Goal: Information Seeking & Learning: Learn about a topic

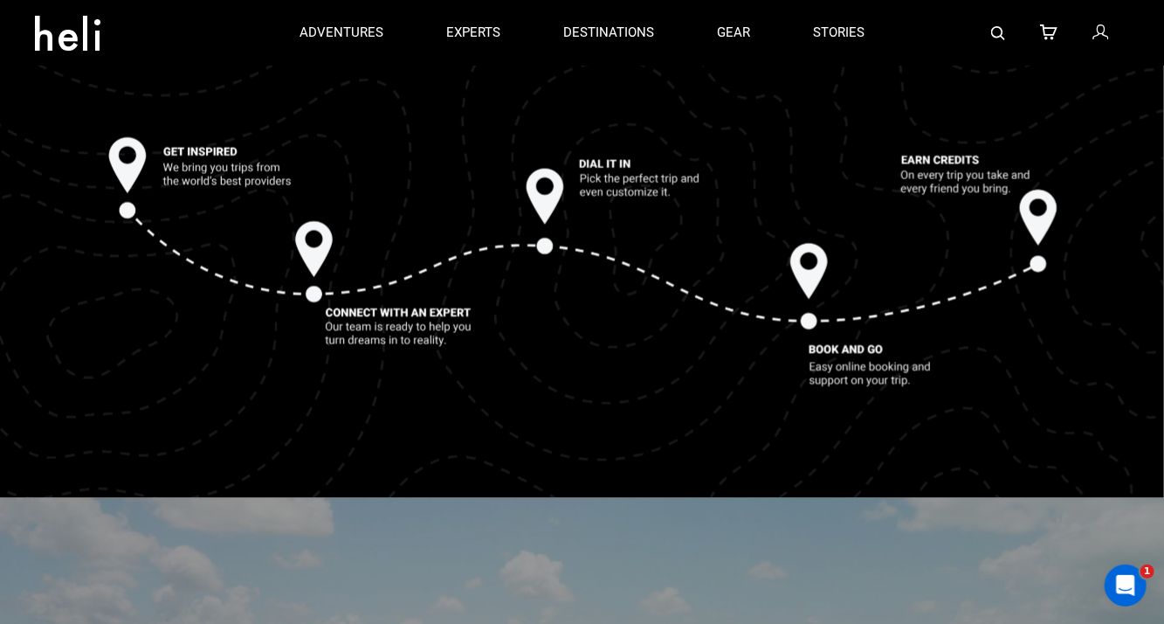
scroll to position [1859, 0]
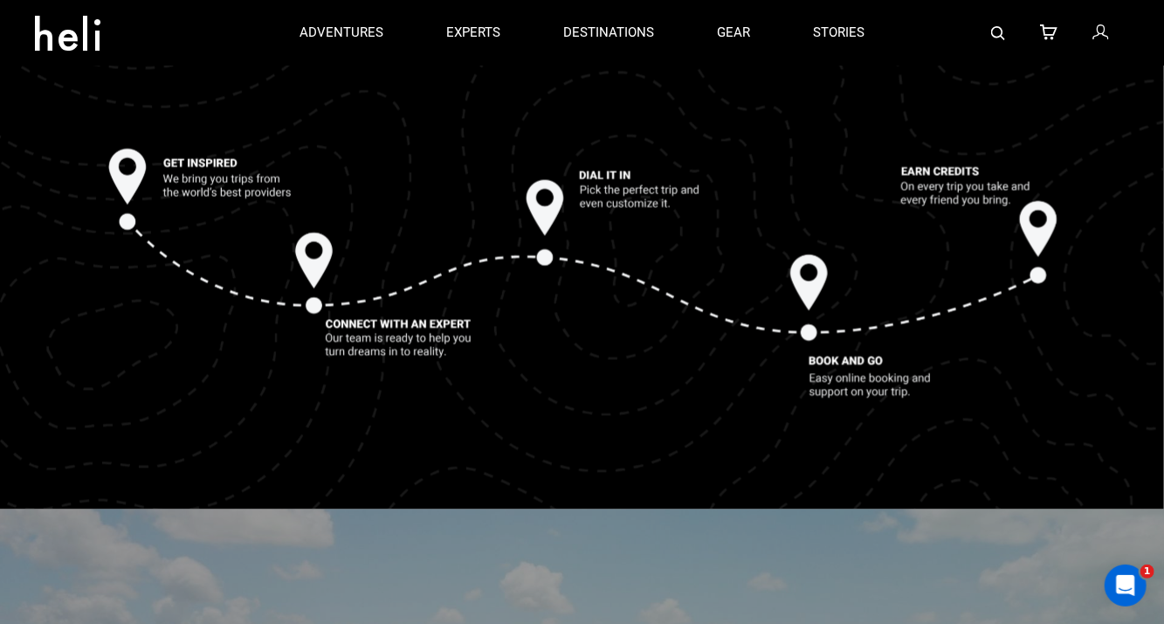
click at [1109, 37] on link at bounding box center [1102, 33] width 19 height 66
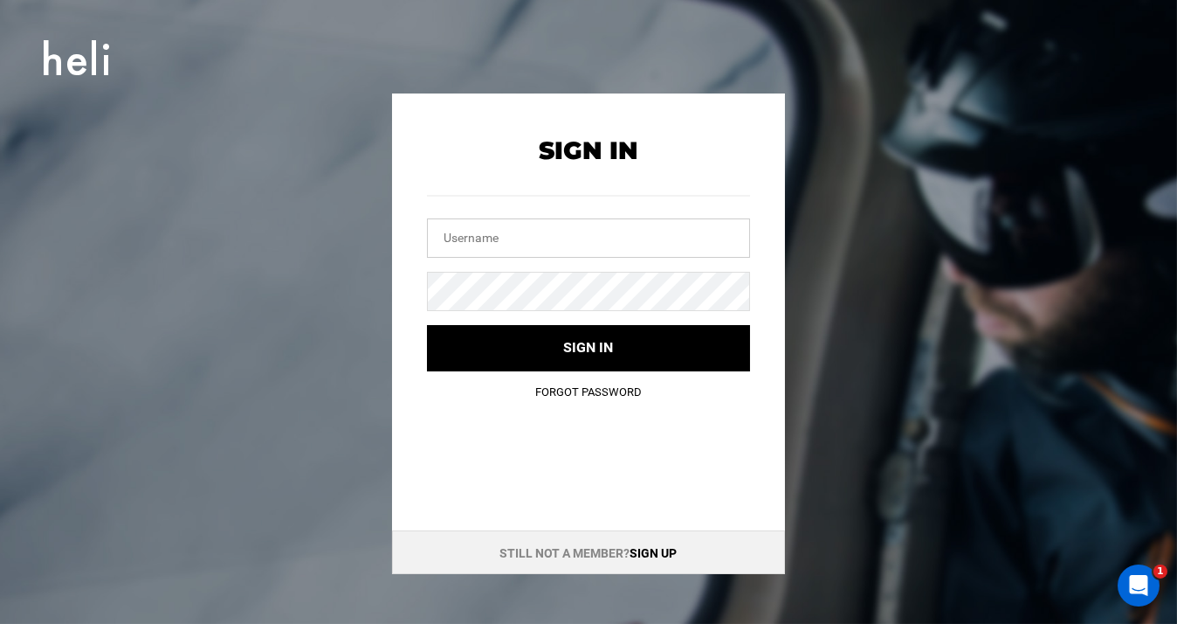
type input "[EMAIL_ADDRESS][DOMAIN_NAME]"
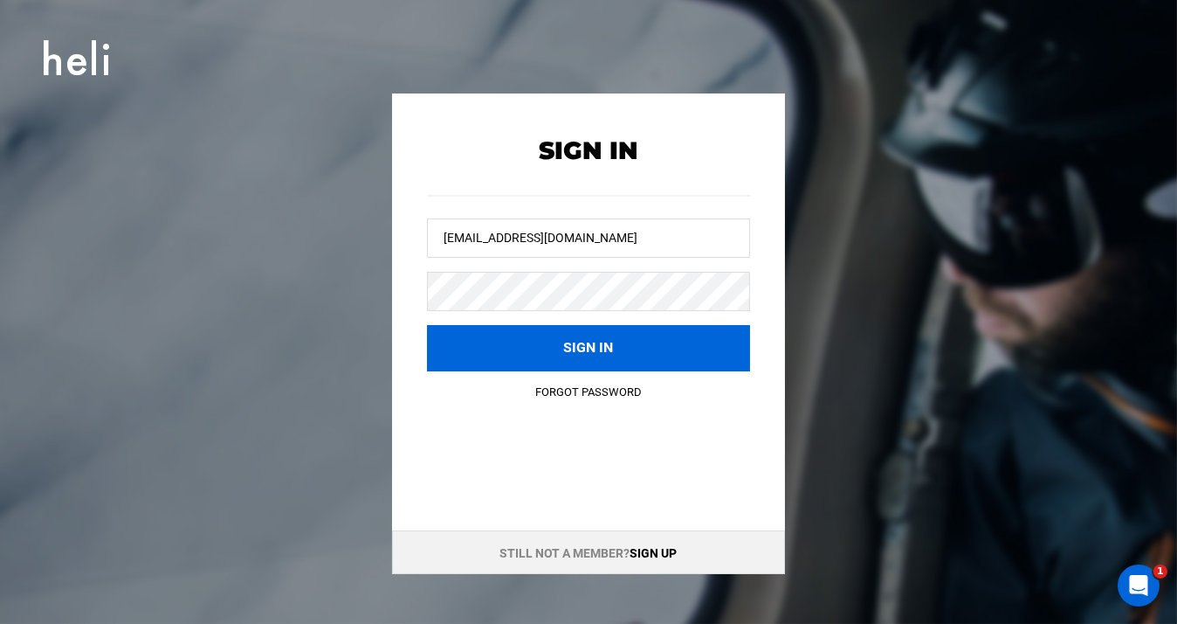
click at [690, 332] on button "Sign in" at bounding box center [588, 348] width 323 height 46
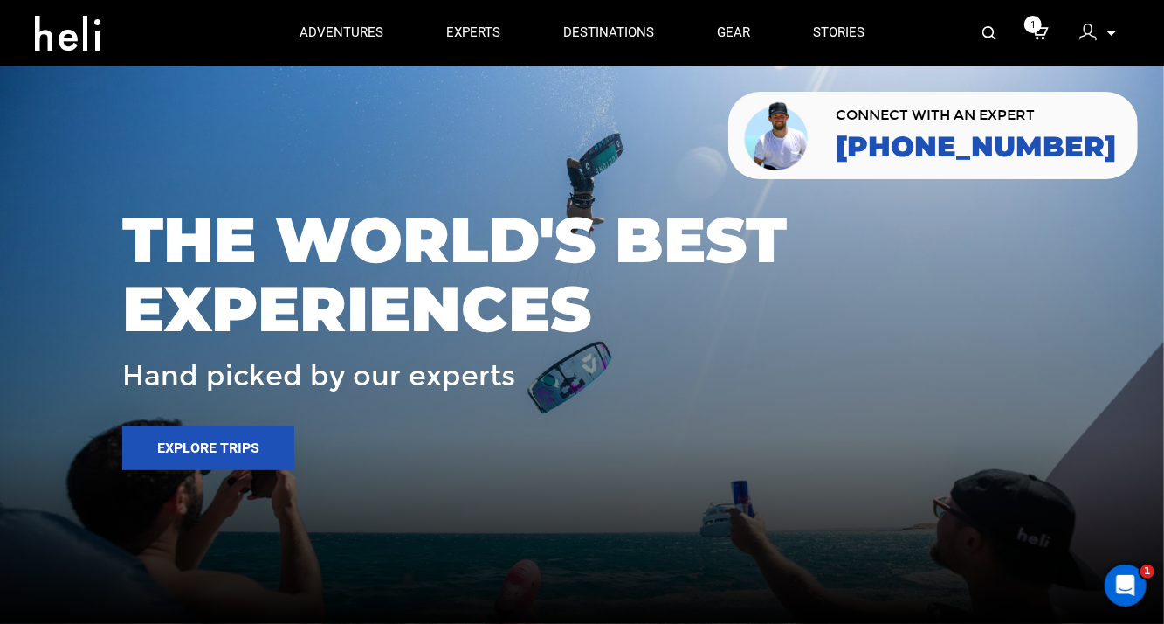
click at [1109, 30] on p at bounding box center [1111, 34] width 10 height 20
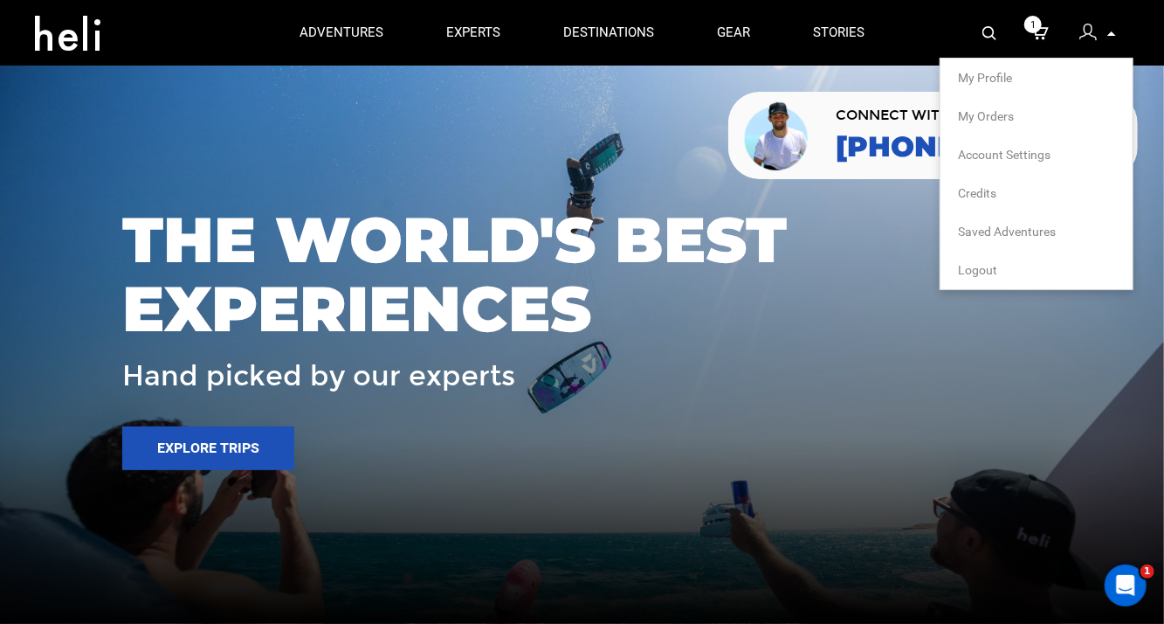
click at [994, 74] on span "My Profile" at bounding box center [985, 78] width 54 height 14
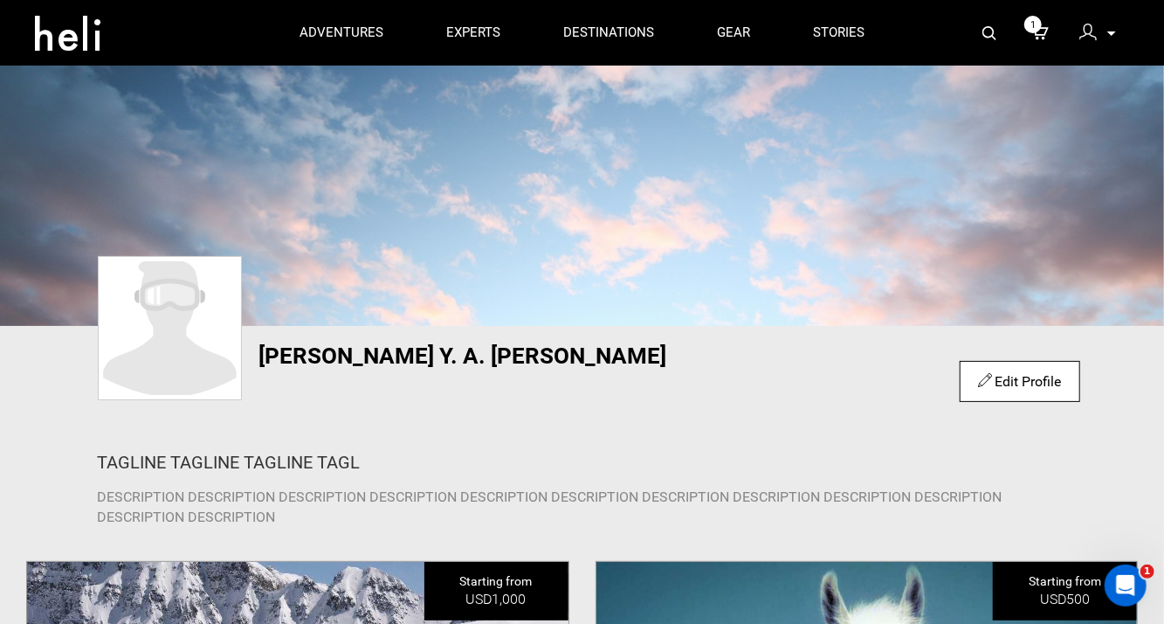
click at [1106, 34] on p at bounding box center [1111, 34] width 10 height 20
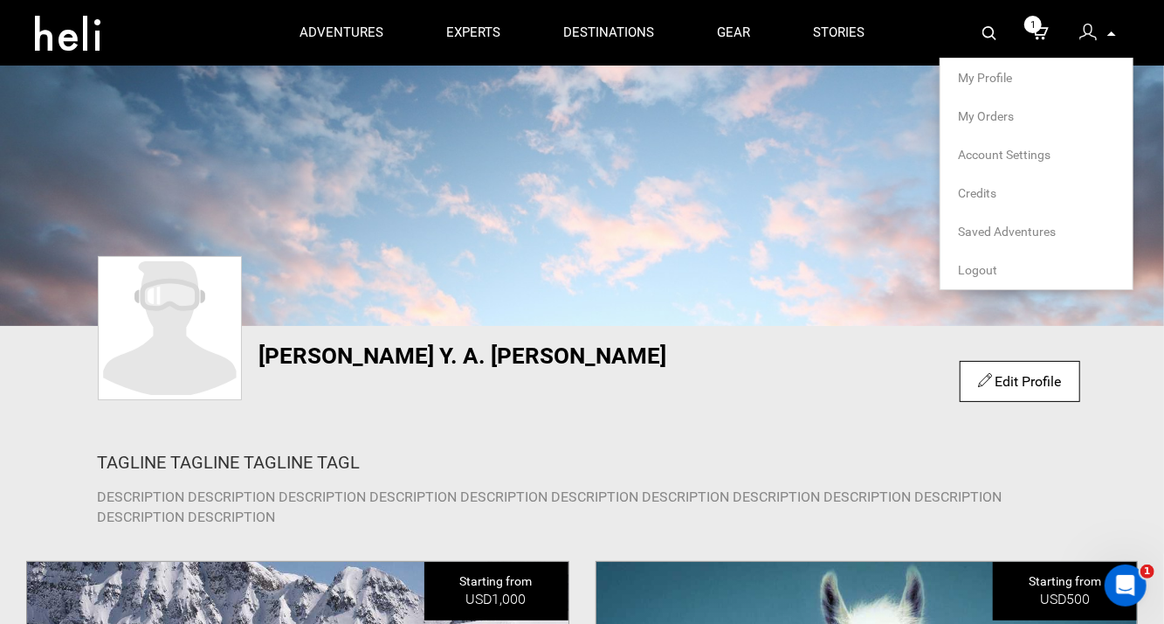
click at [1011, 122] on span "My Orders" at bounding box center [986, 116] width 56 height 14
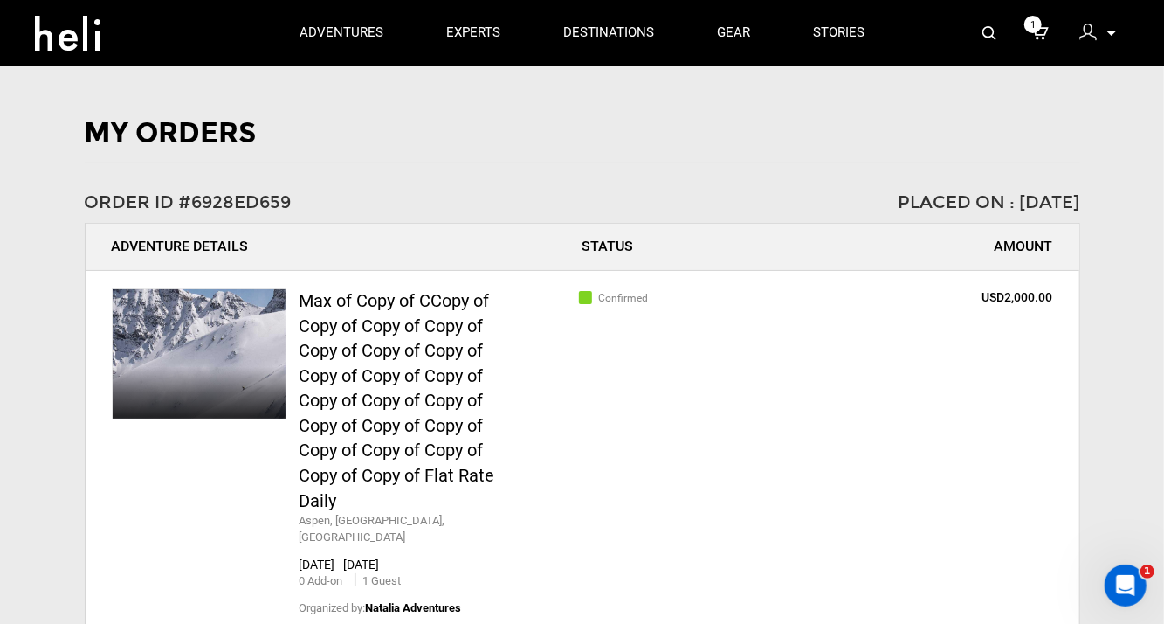
click at [991, 197] on div "Placed On : [DATE]" at bounding box center [832, 202] width 498 height 25
click at [992, 197] on div "Placed On : [DATE]" at bounding box center [832, 202] width 498 height 25
click at [910, 251] on div "Amount" at bounding box center [941, 247] width 224 height 20
click at [859, 207] on div "Placed On : [DATE]" at bounding box center [832, 202] width 498 height 25
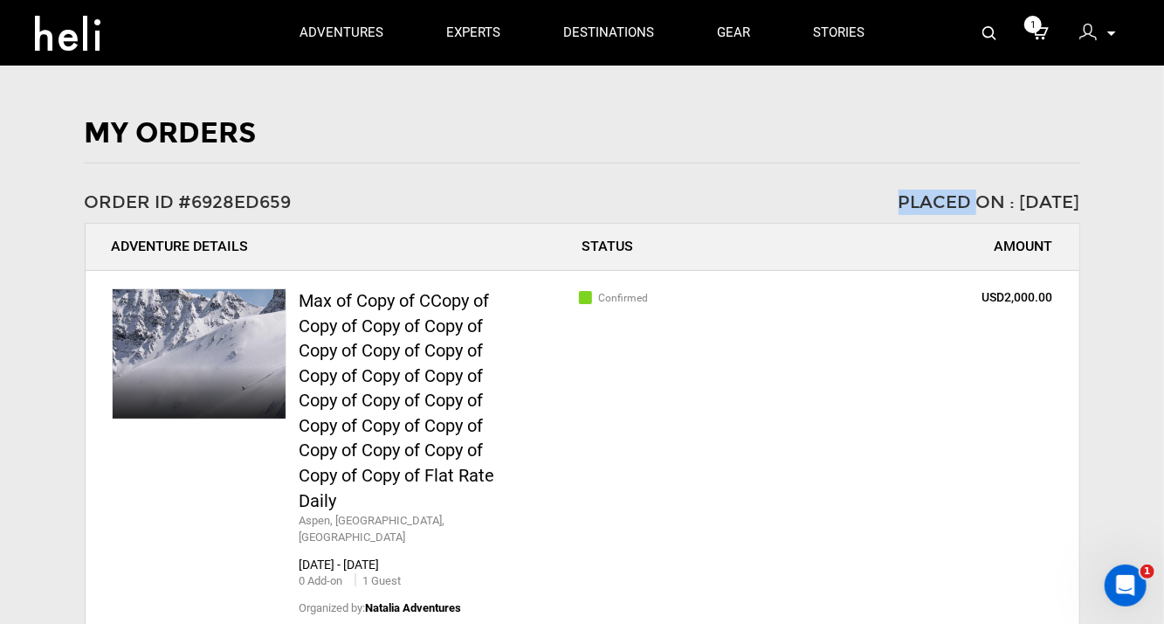
click at [859, 207] on div "Placed On : [DATE]" at bounding box center [832, 202] width 498 height 25
click at [851, 283] on div "Max of Copy of CCopy of Copy of Copy of Copy of Copy of Copy of Copy of Copy of…" at bounding box center [583, 635] width 994 height 728
click at [1112, 37] on p at bounding box center [1111, 34] width 10 height 20
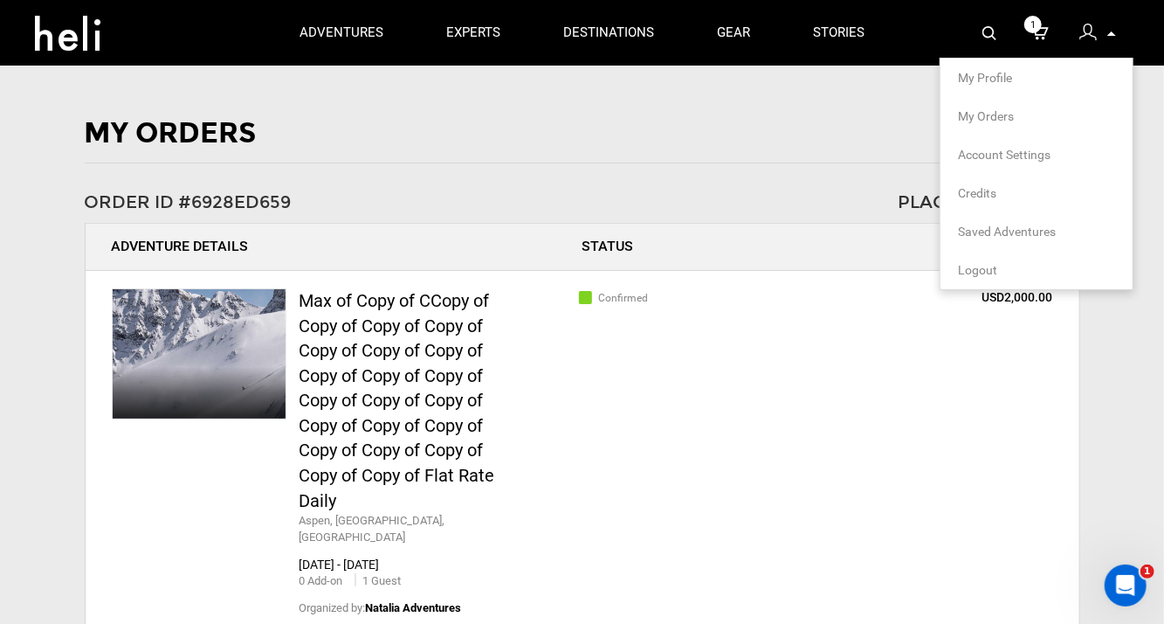
click at [970, 197] on link "Credits" at bounding box center [1036, 192] width 157 height 17
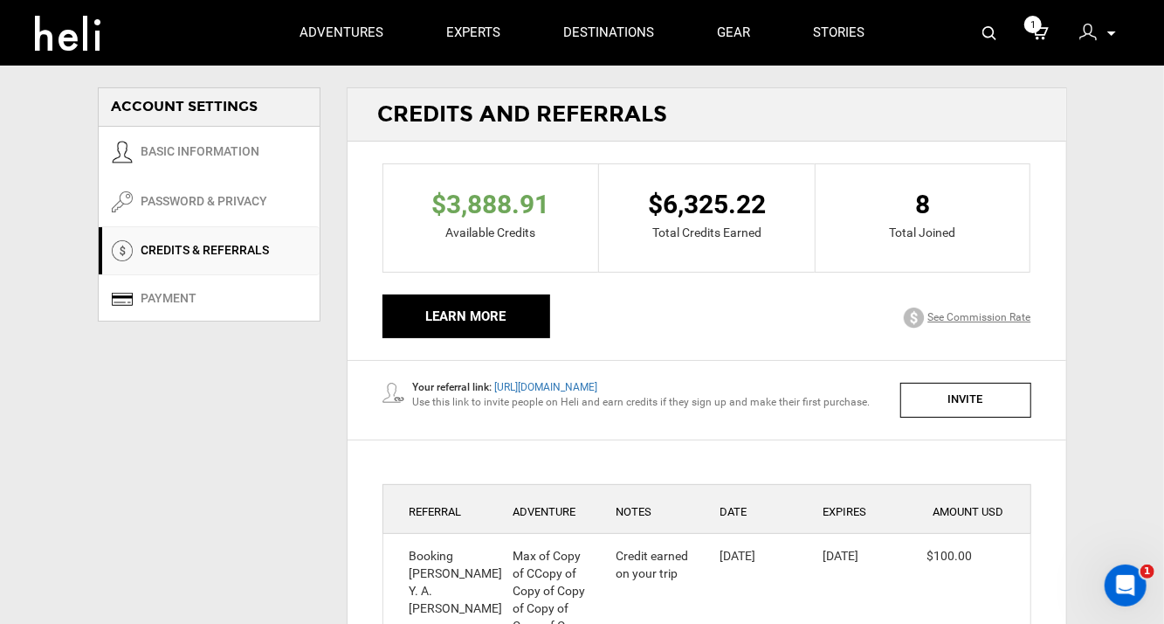
drag, startPoint x: 852, startPoint y: 183, endPoint x: 711, endPoint y: 123, distance: 152.7
click at [711, 123] on div "Credits and Referrals" at bounding box center [707, 114] width 719 height 53
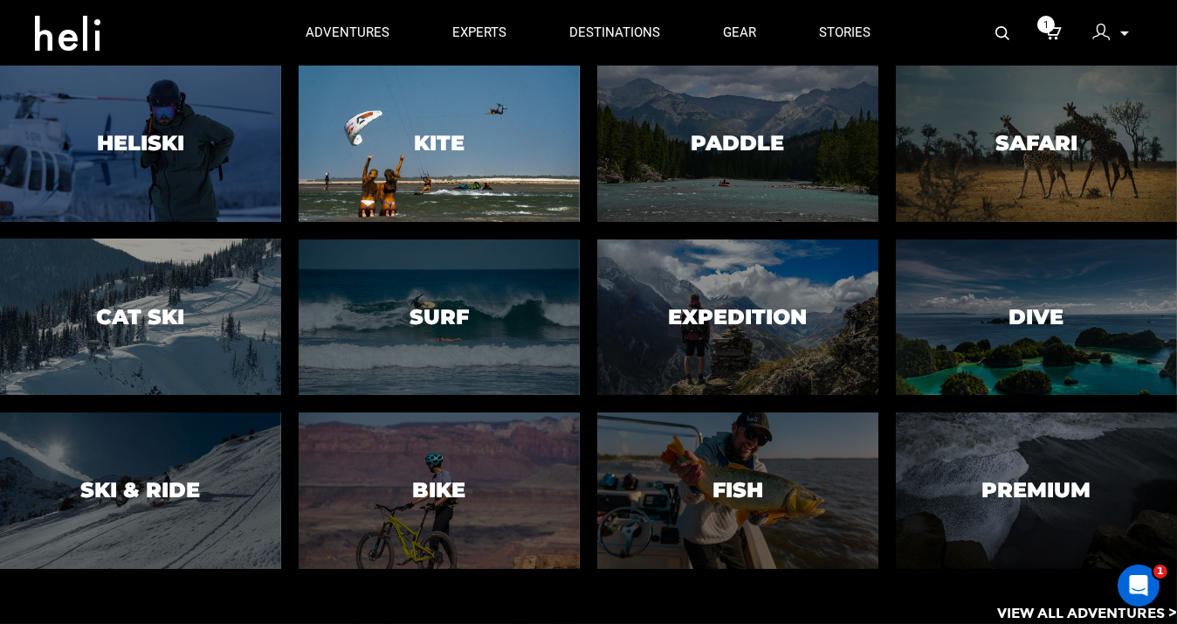
click at [418, 160] on div at bounding box center [439, 143] width 287 height 159
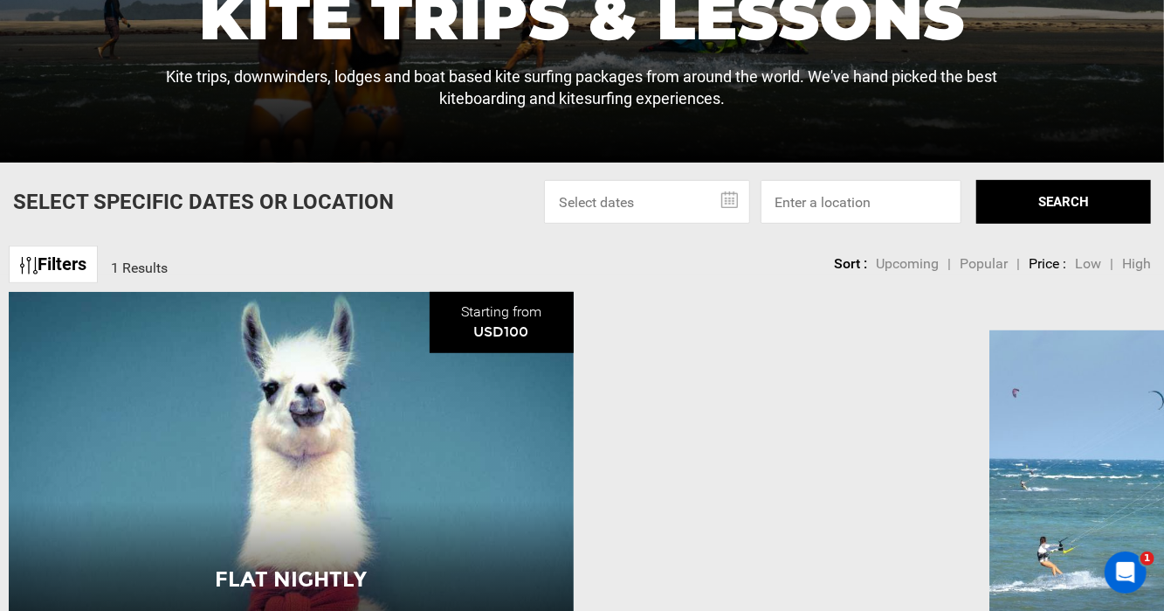
scroll to position [437, 0]
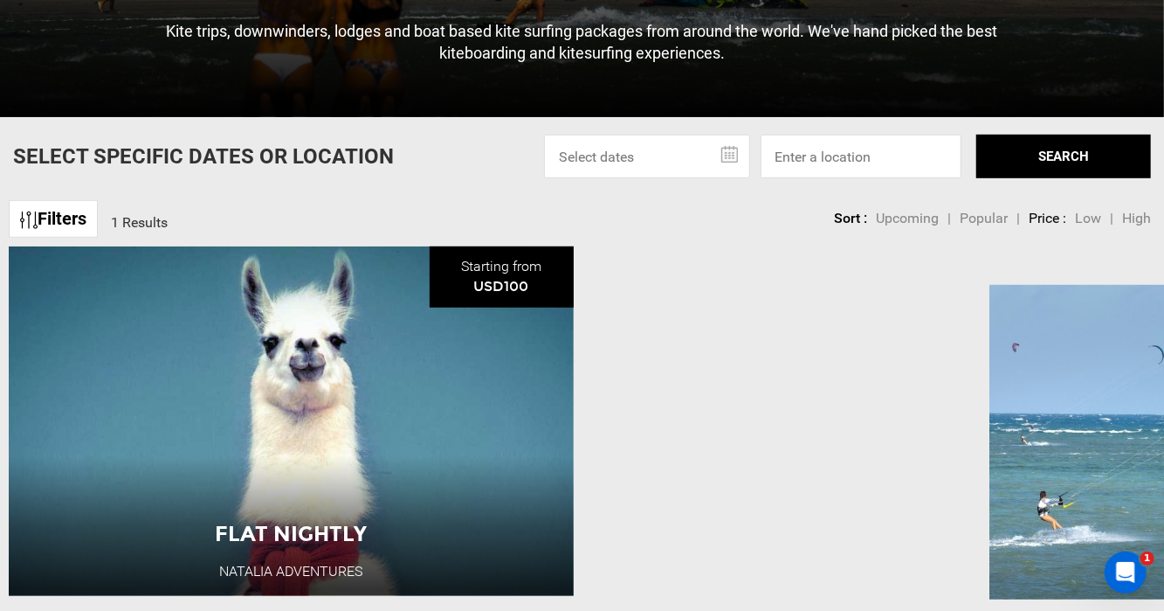
click at [74, 238] on link "Filters" at bounding box center [53, 219] width 89 height 38
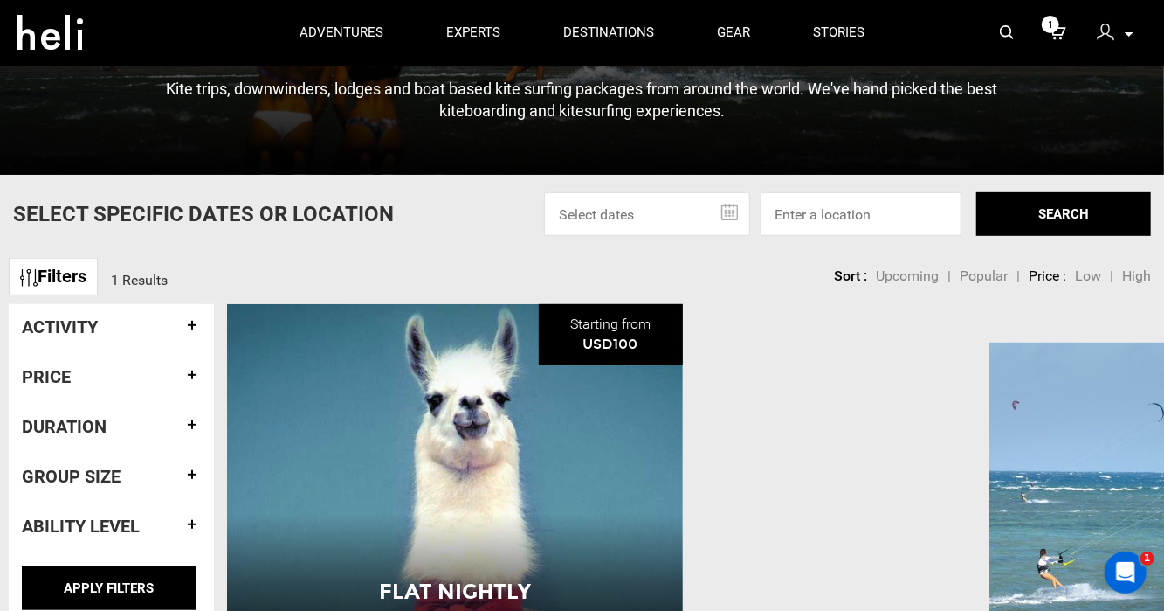
scroll to position [349, 0]
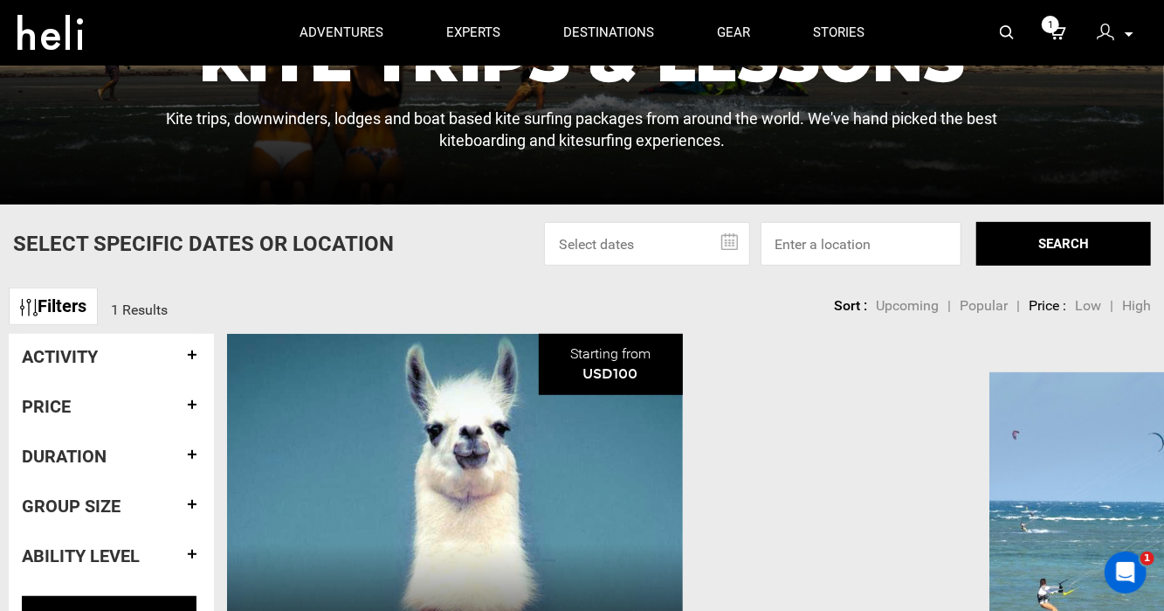
click at [95, 321] on link "Filters" at bounding box center [53, 306] width 89 height 38
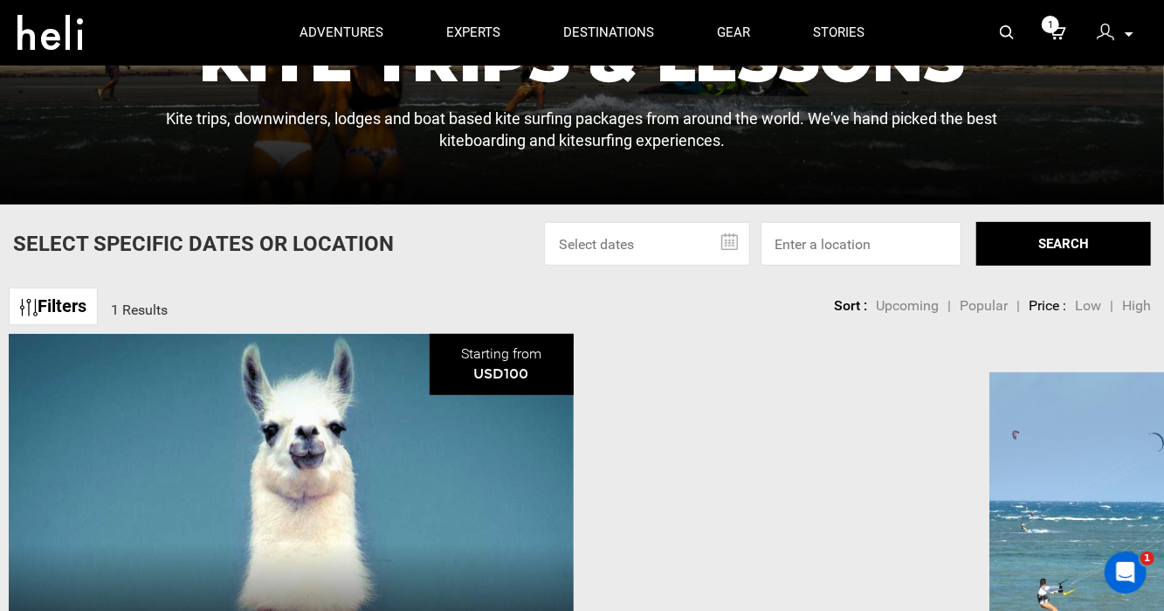
click at [95, 321] on link "Filters" at bounding box center [53, 306] width 89 height 38
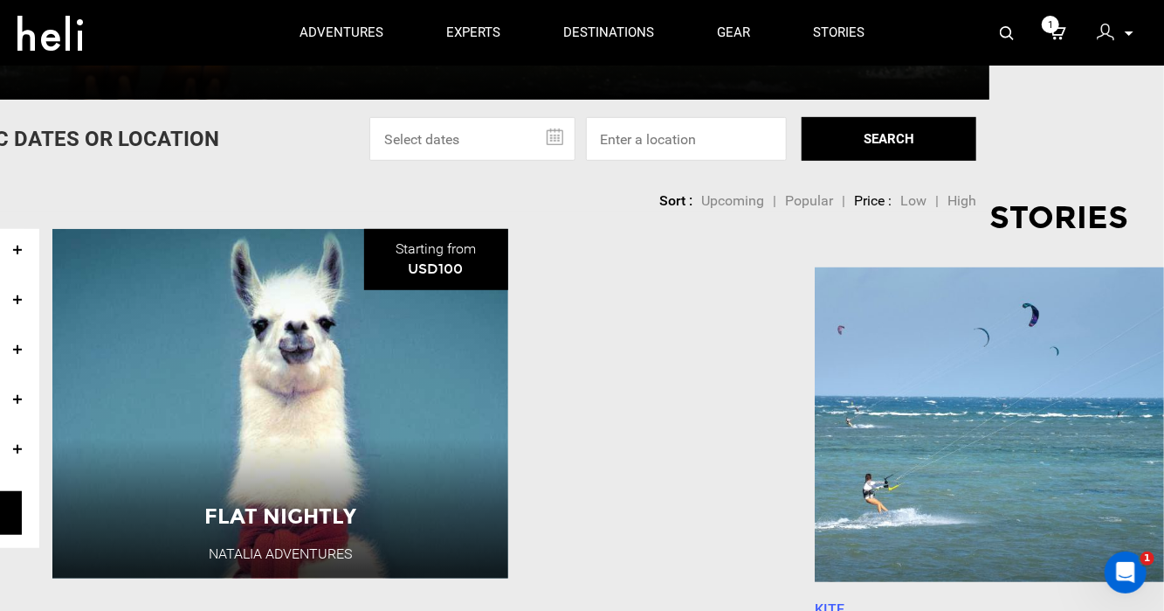
scroll to position [437, 176]
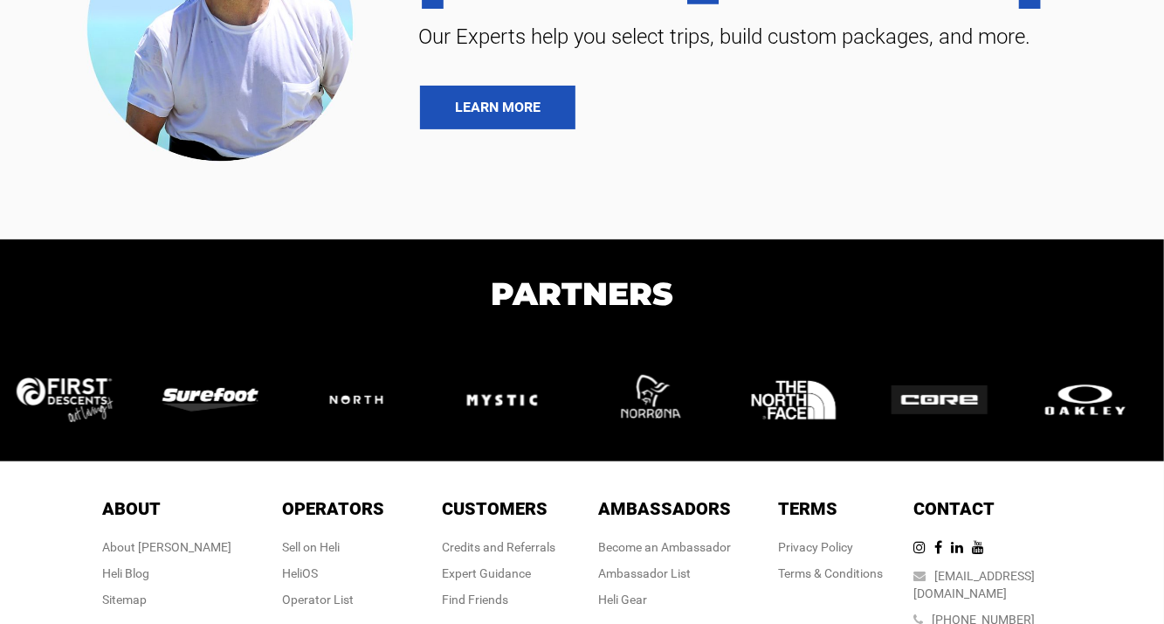
scroll to position [287, 0]
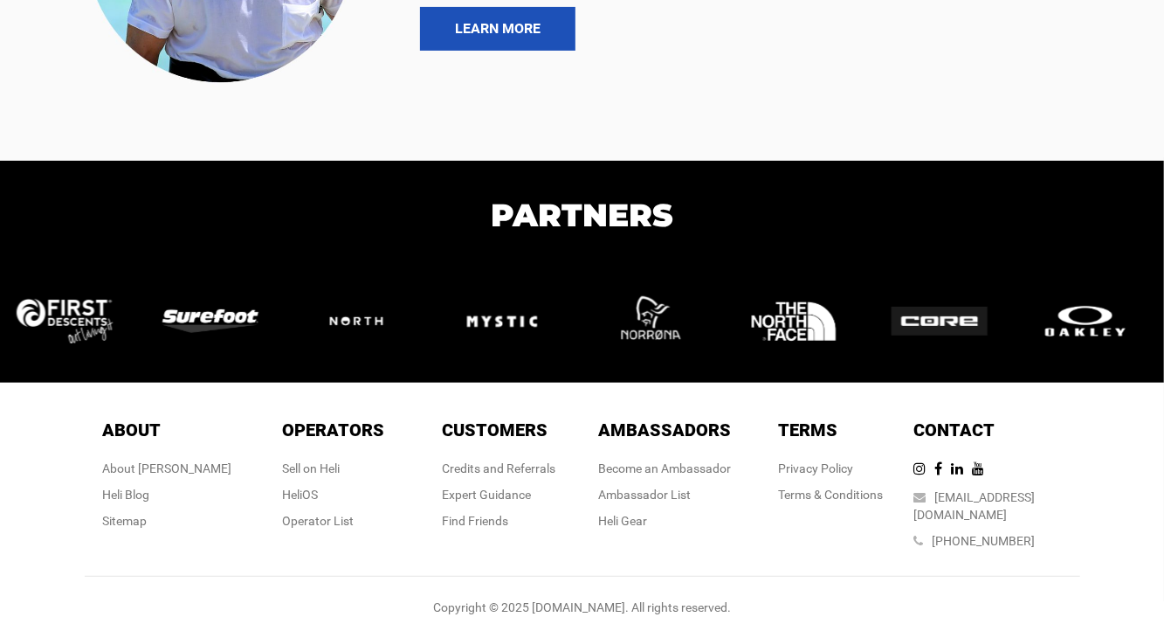
click at [67, 111] on div "CONNECT WITH AN EXPERT 888-420-6534 Our Experts help you select trips, build cu…" at bounding box center [582, 177] width 1164 height 929
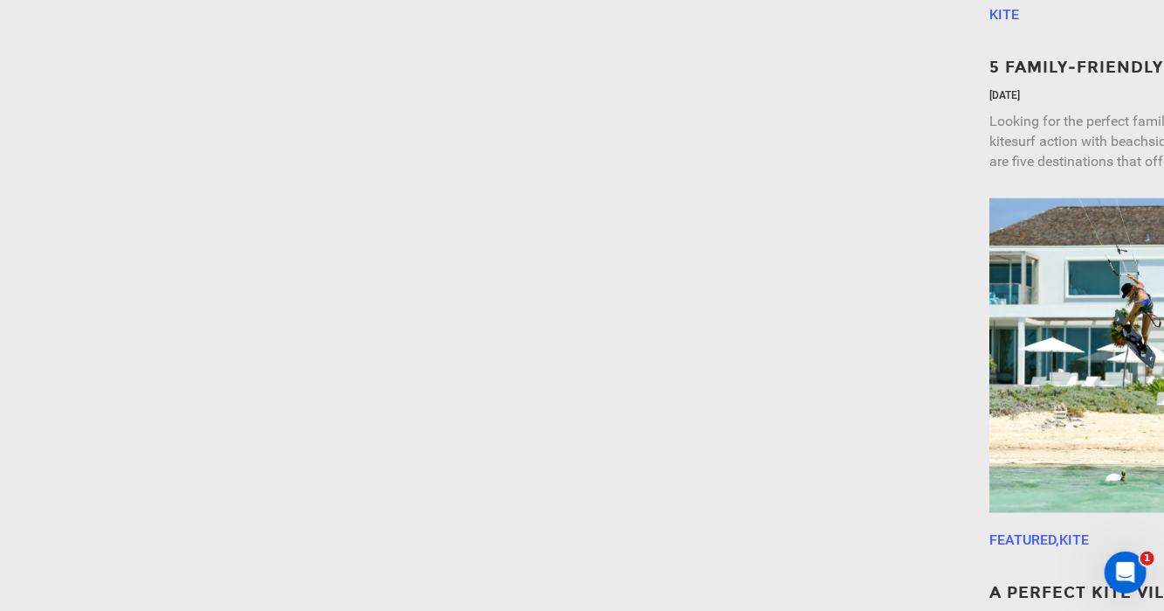
scroll to position [0, 0]
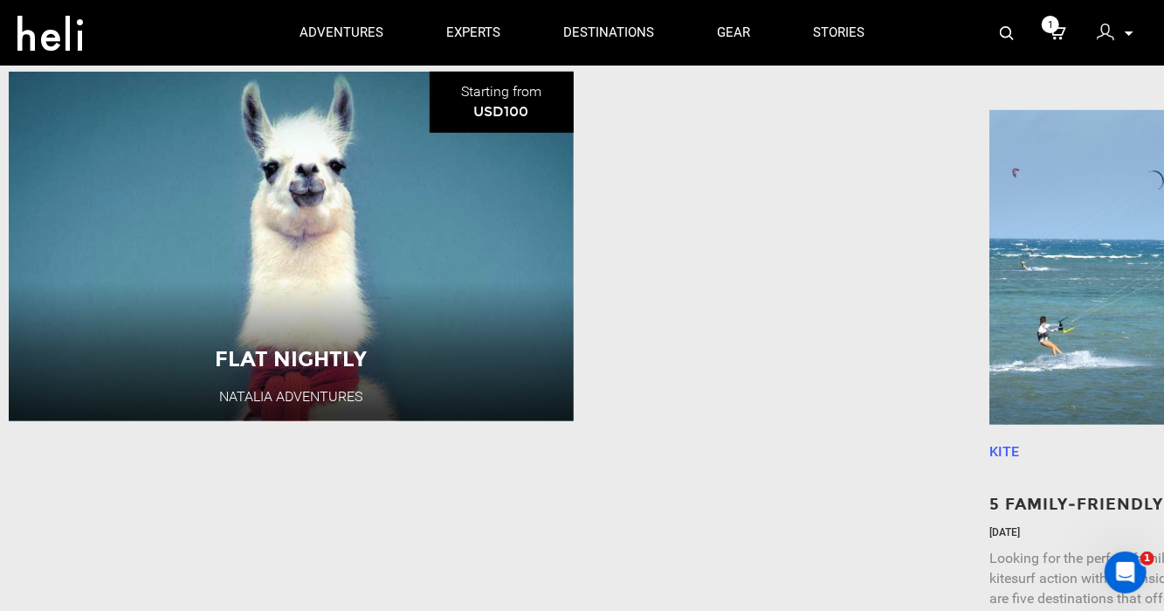
click at [680, 406] on ul "Flat Nightly Natalia Adventures Starting from USD100 Flat Nightly Natalia Adven…" at bounding box center [582, 260] width 1164 height 376
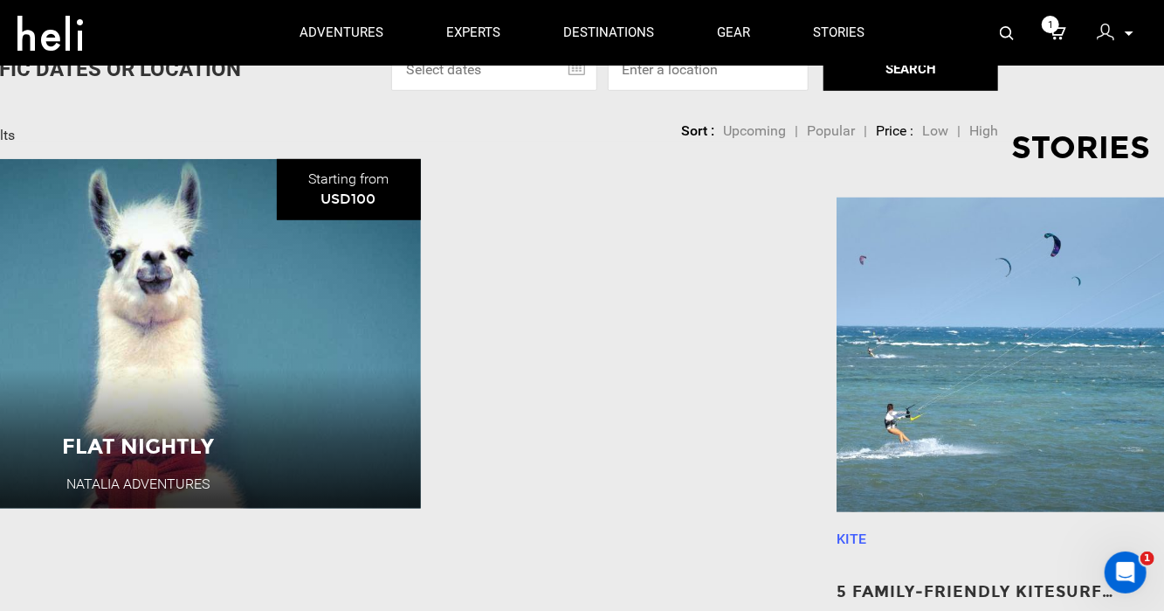
scroll to position [524, 176]
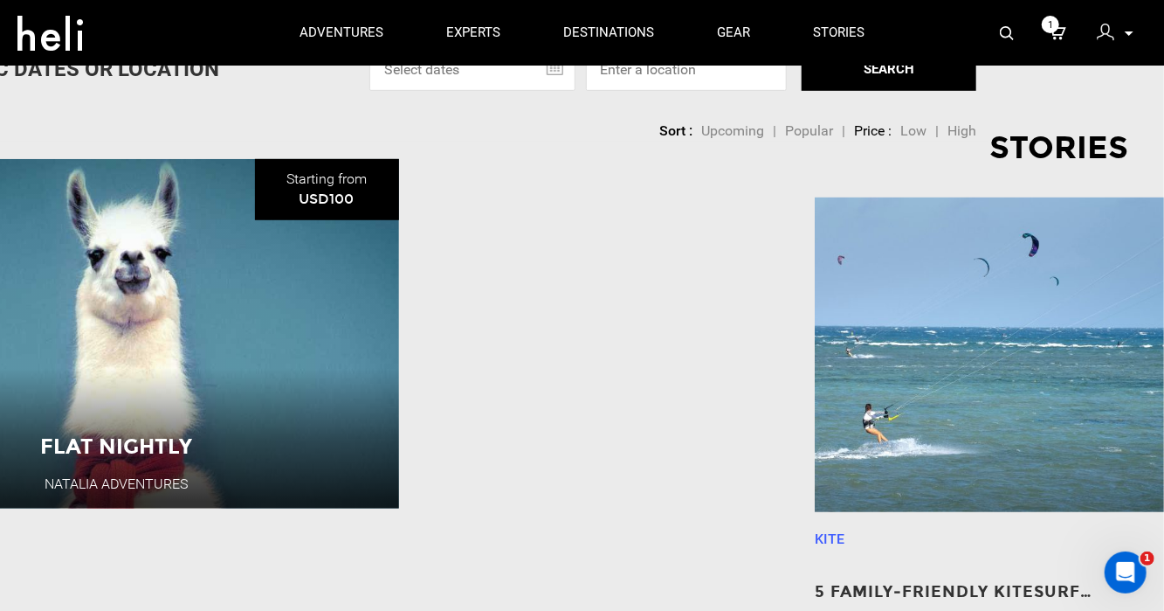
click at [990, 163] on p "Stories" at bounding box center [990, 144] width 0 height 106
click at [990, 162] on p "Stories" at bounding box center [990, 144] width 0 height 106
click at [990, 163] on p "Stories" at bounding box center [990, 144] width 0 height 106
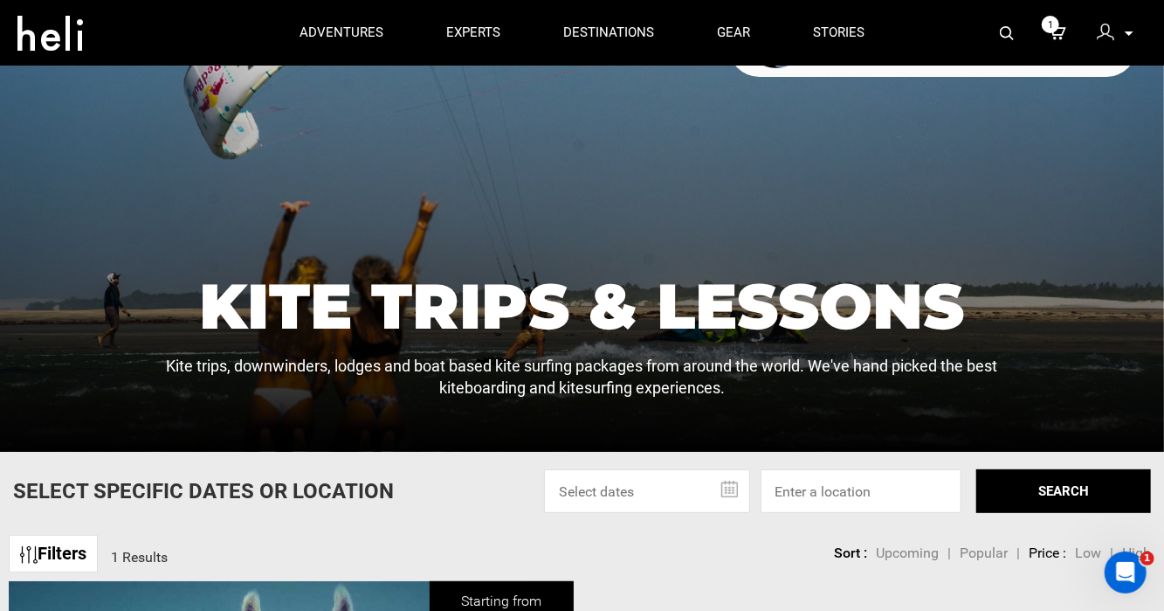
scroll to position [87, 0]
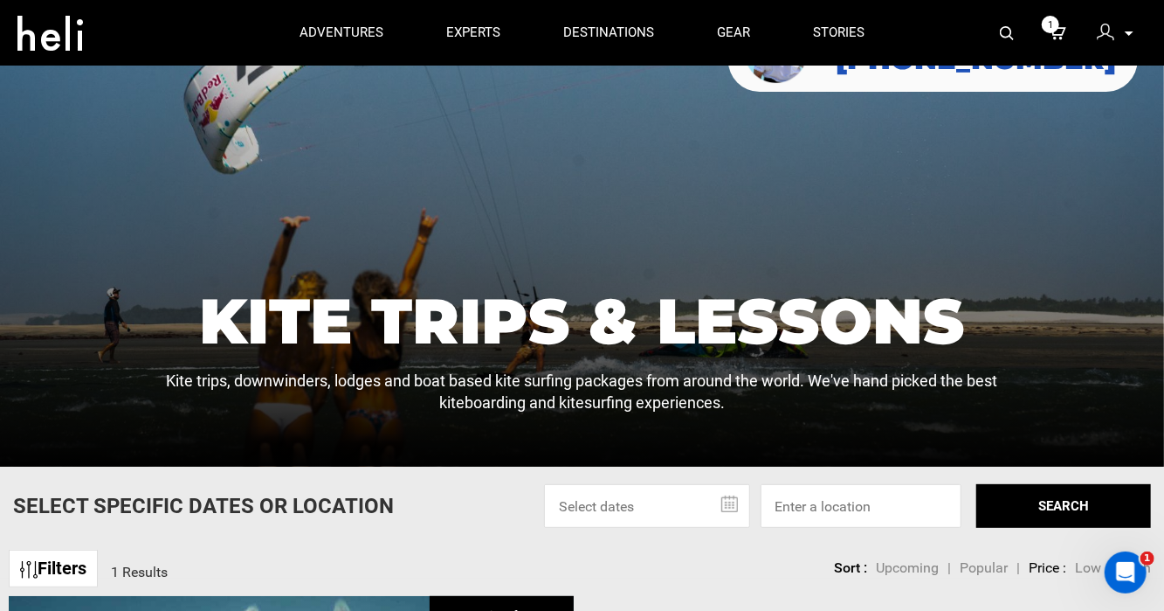
click at [526, 378] on p "Kite trips, downwinders, lodges and boat based kite surfing packages from aroun…" at bounding box center [581, 391] width 847 height 45
click at [526, 369] on div "Kite Trips & Lessons Kite trips, downwinders, lodges and boat based kite surfin…" at bounding box center [581, 351] width 847 height 125
click at [528, 324] on h1 "Kite Trips & Lessons" at bounding box center [581, 320] width 847 height 63
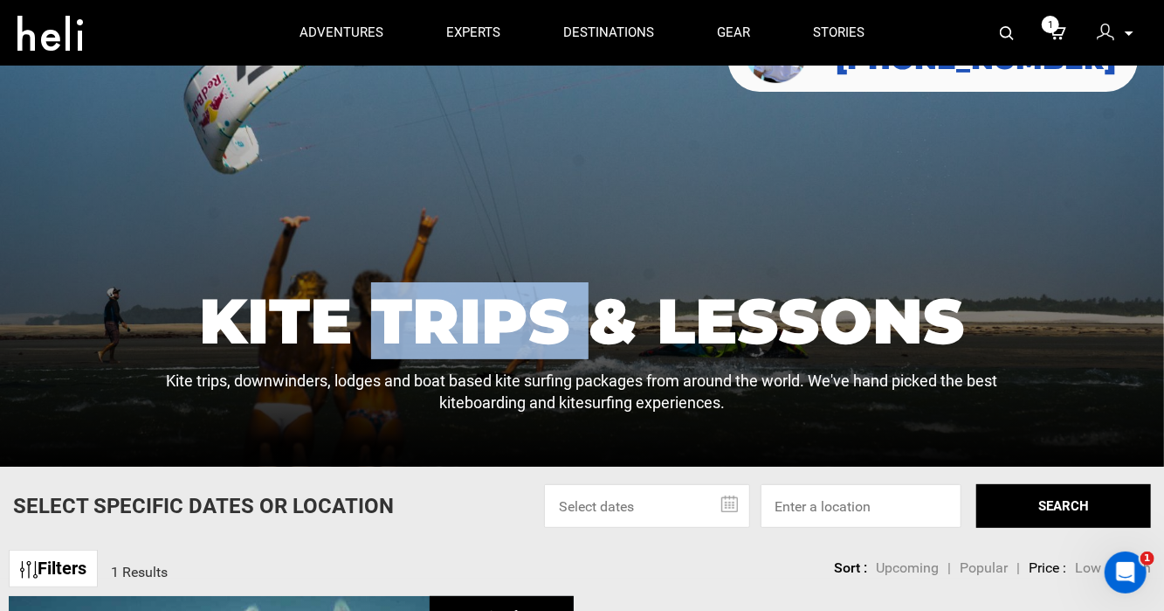
click at [528, 324] on h1 "Kite Trips & Lessons" at bounding box center [581, 320] width 847 height 63
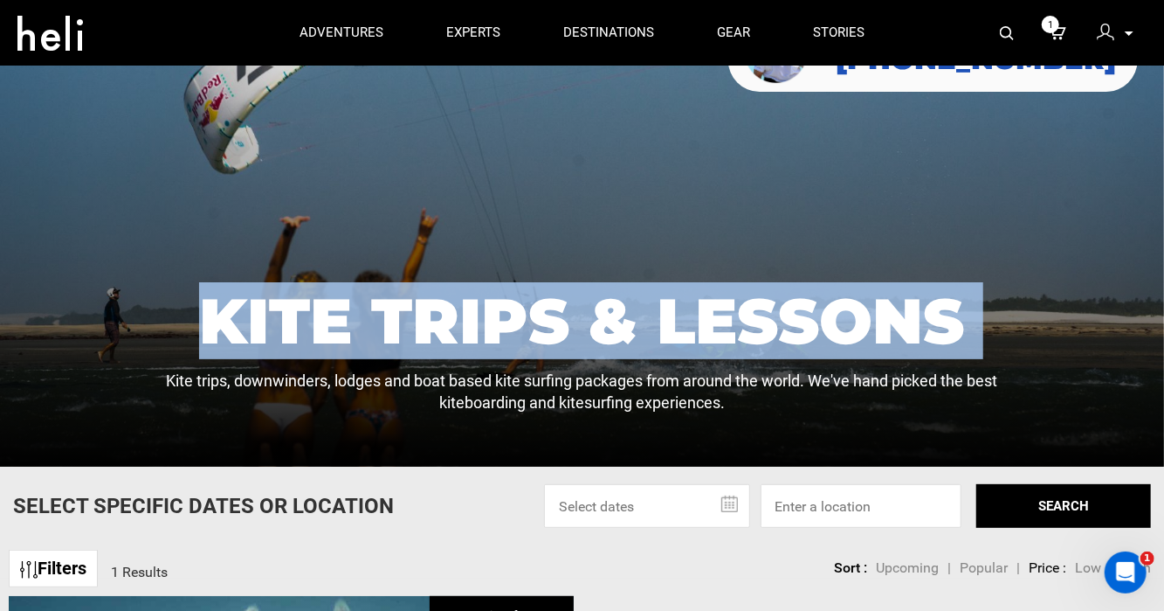
click at [528, 324] on h1 "Kite Trips & Lessons" at bounding box center [581, 320] width 847 height 63
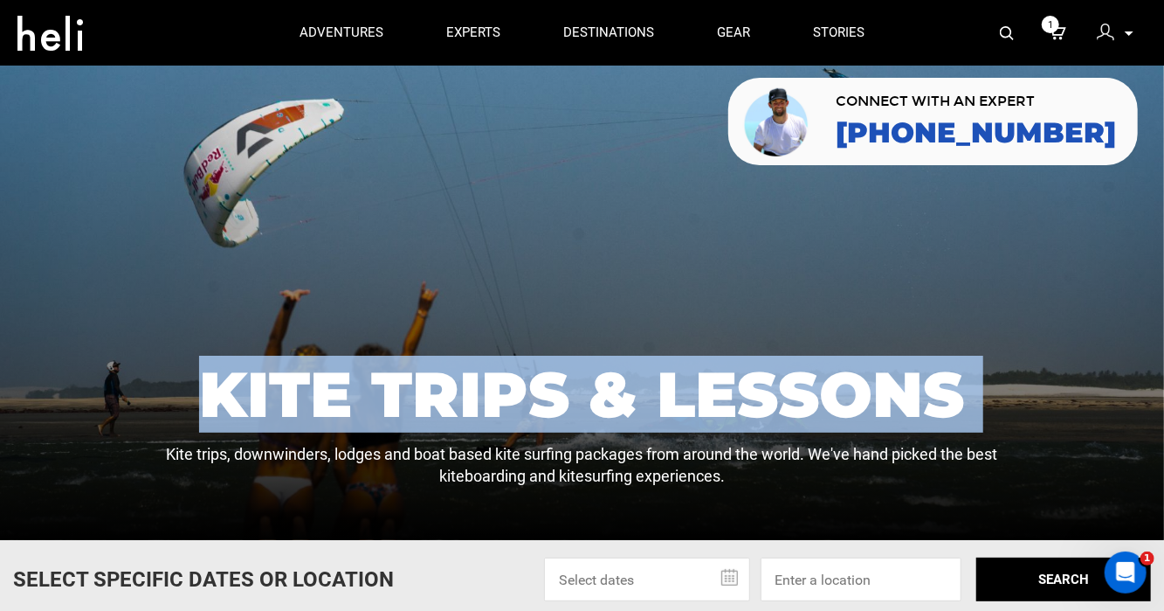
scroll to position [0, 0]
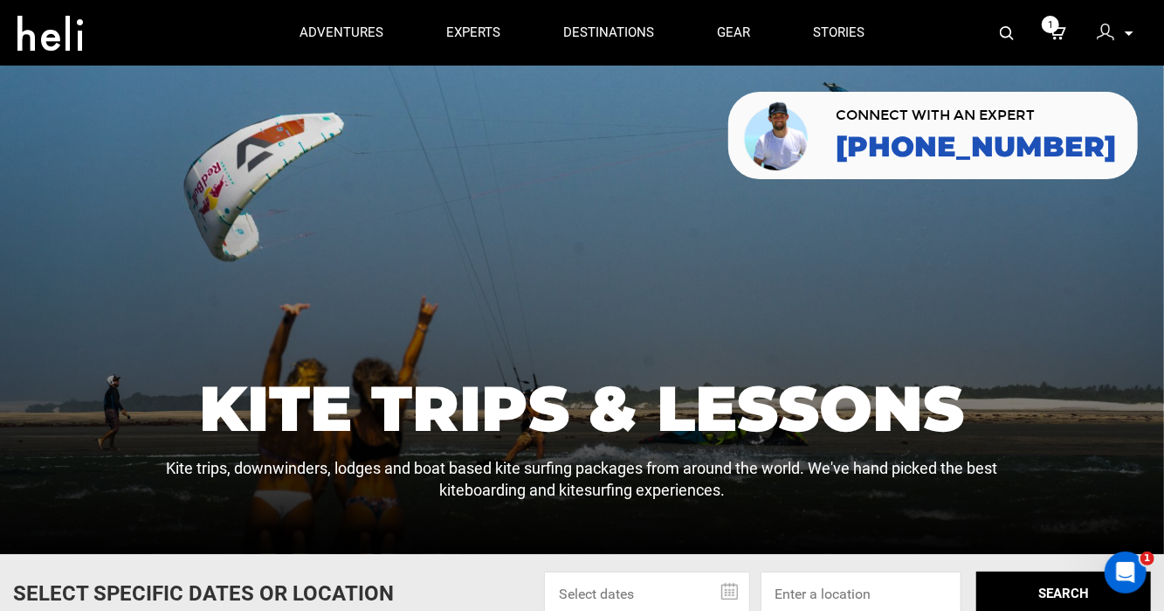
click at [526, 322] on div at bounding box center [582, 310] width 1164 height 488
drag, startPoint x: 519, startPoint y: 308, endPoint x: 718, endPoint y: 529, distance: 297.5
click at [718, 529] on div at bounding box center [582, 310] width 1164 height 488
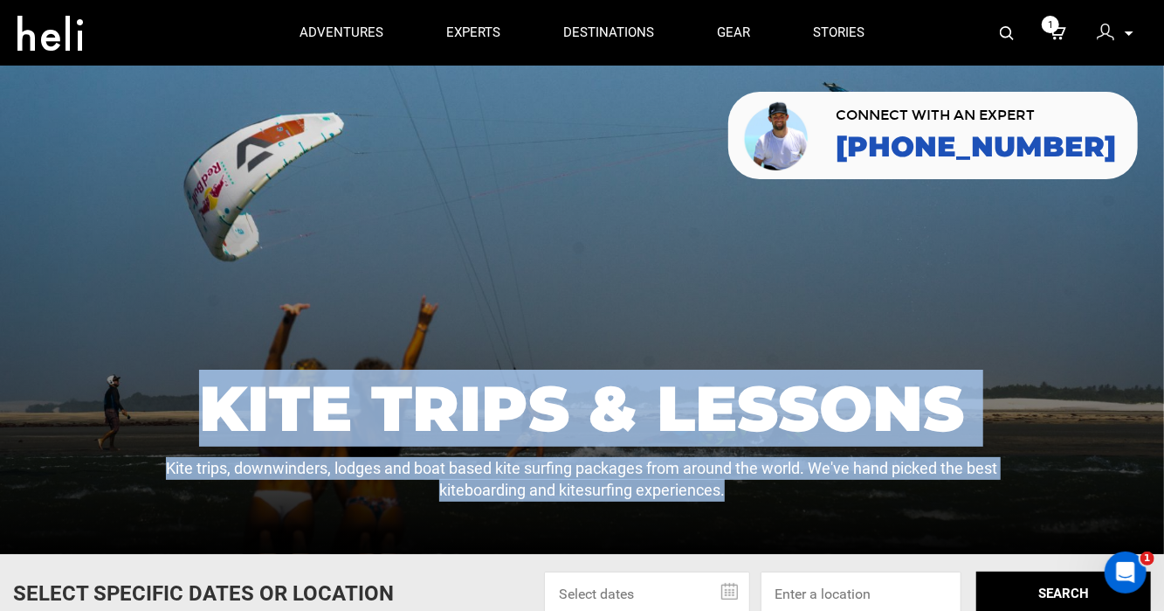
drag, startPoint x: 738, startPoint y: 508, endPoint x: 470, endPoint y: 326, distance: 324.4
click at [470, 326] on div "Kite Trips & Lessons Kite trips, downwinders, lodges and boat based kite surfin…" at bounding box center [582, 310] width 1164 height 488
click at [470, 326] on div at bounding box center [582, 310] width 1164 height 488
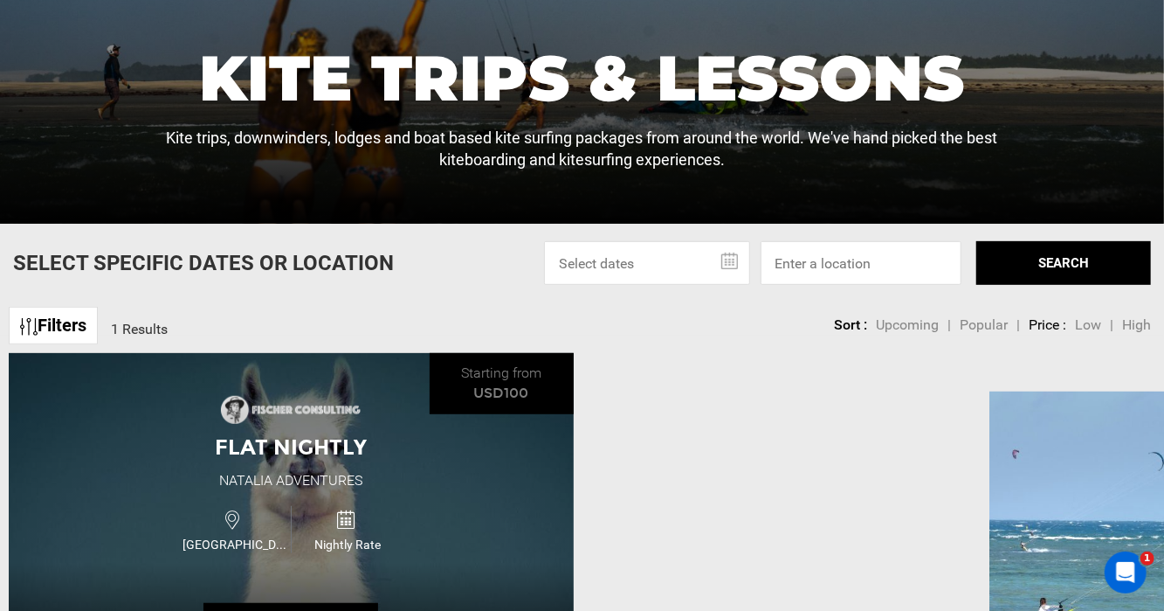
scroll to position [349, 0]
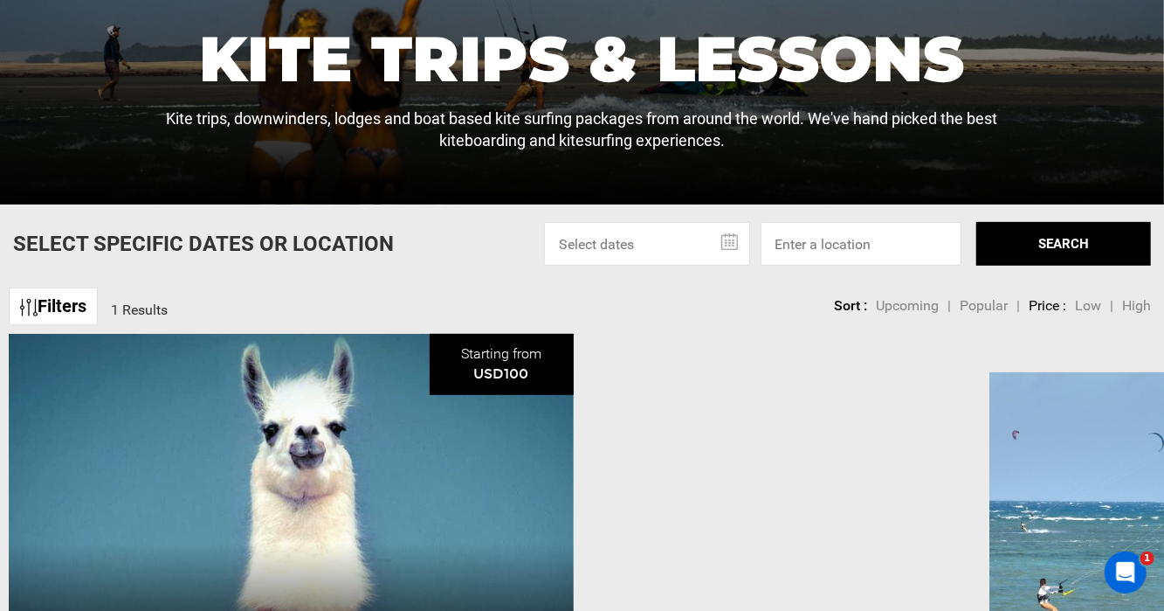
click at [144, 308] on div "Filters 1 Results sortby" at bounding box center [82, 305] width 146 height 52
click at [49, 310] on link "Filters" at bounding box center [53, 306] width 89 height 38
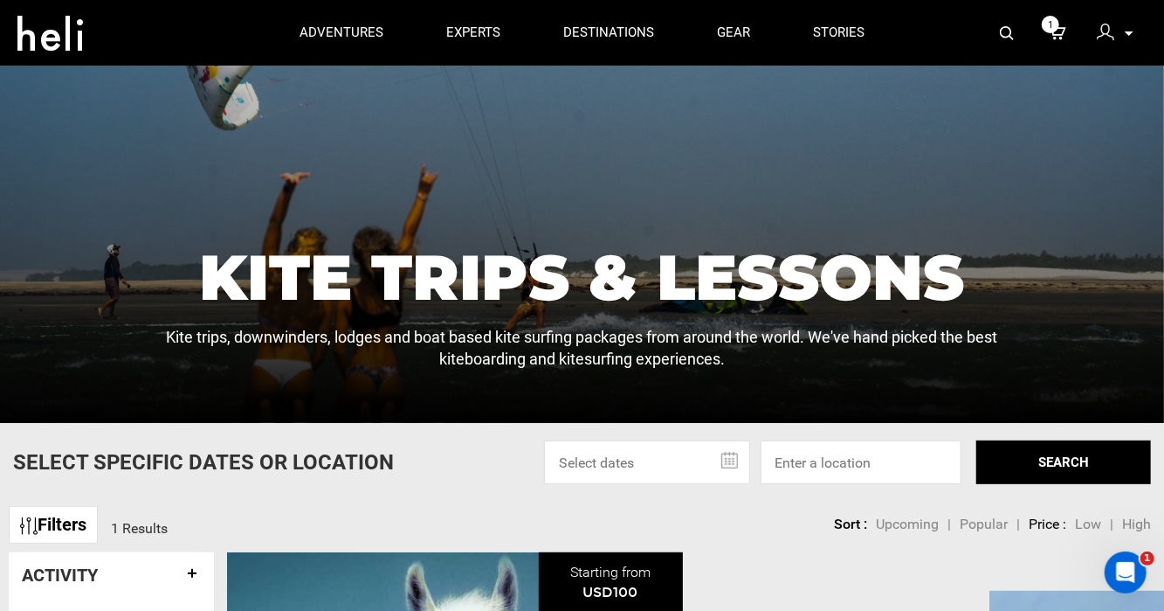
scroll to position [87, 0]
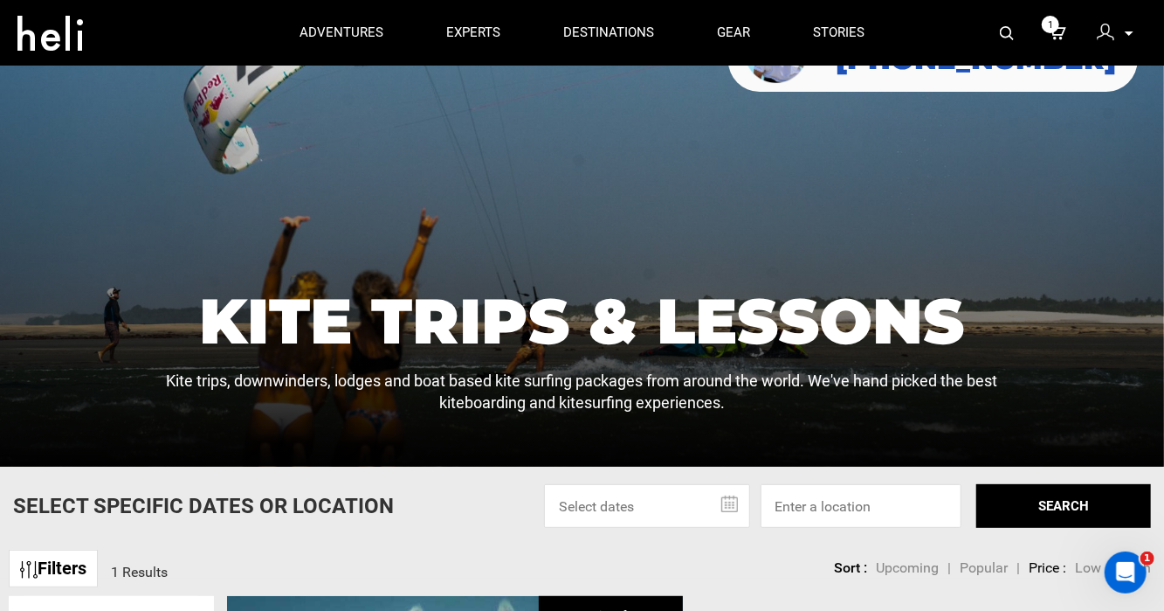
click at [532, 413] on p "Kite trips, downwinders, lodges and boat based kite surfing packages from aroun…" at bounding box center [581, 391] width 847 height 45
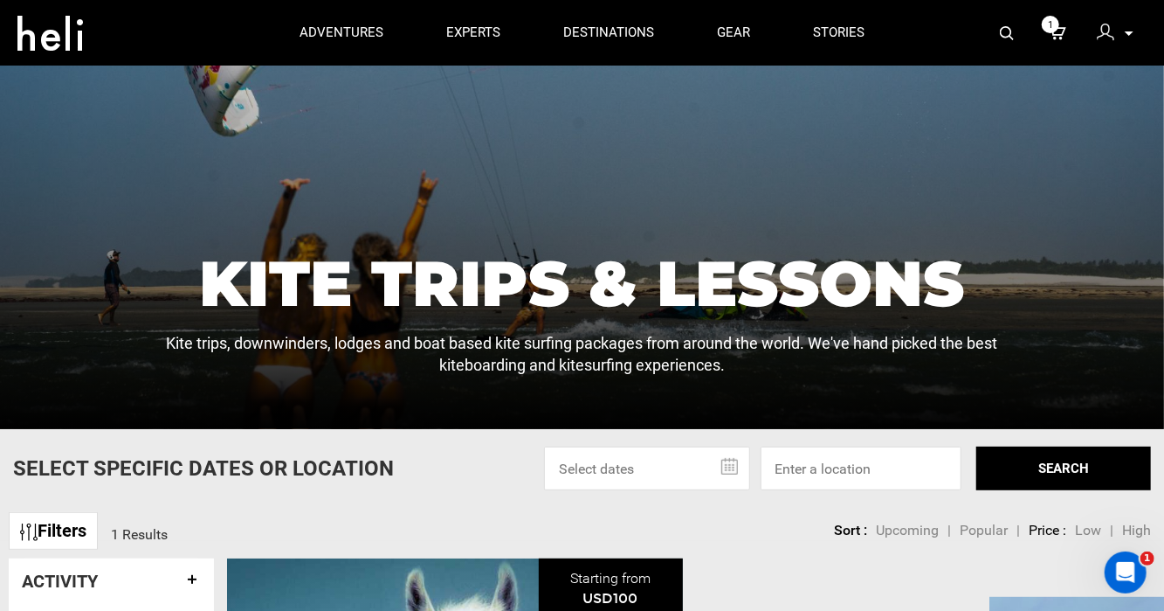
scroll to position [262, 0]
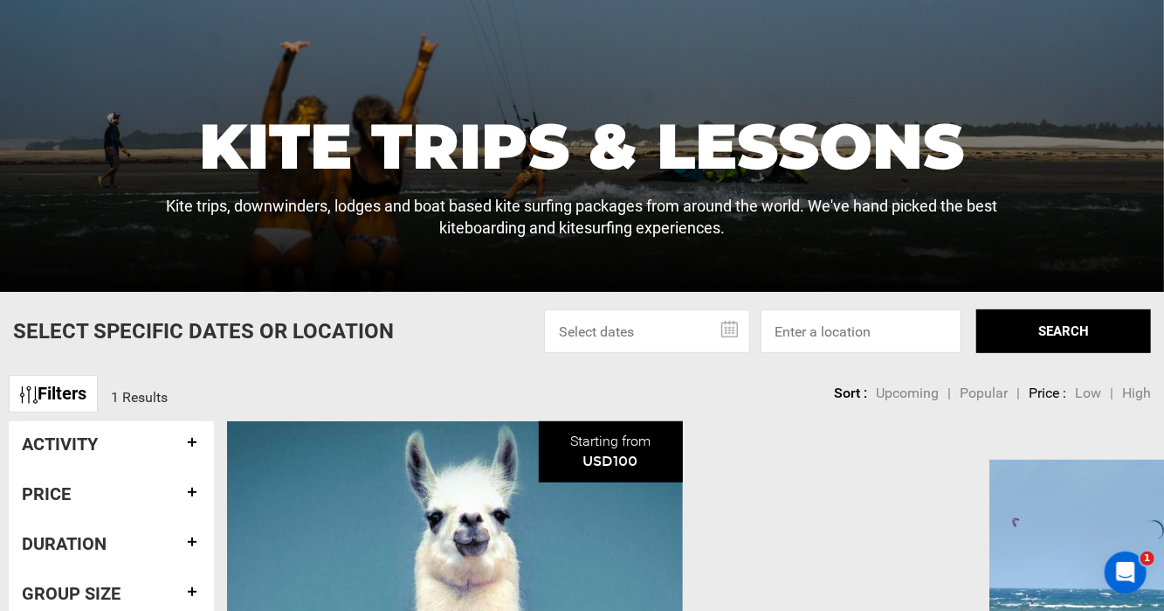
click at [176, 449] on h4 "Activity" at bounding box center [111, 443] width 179 height 19
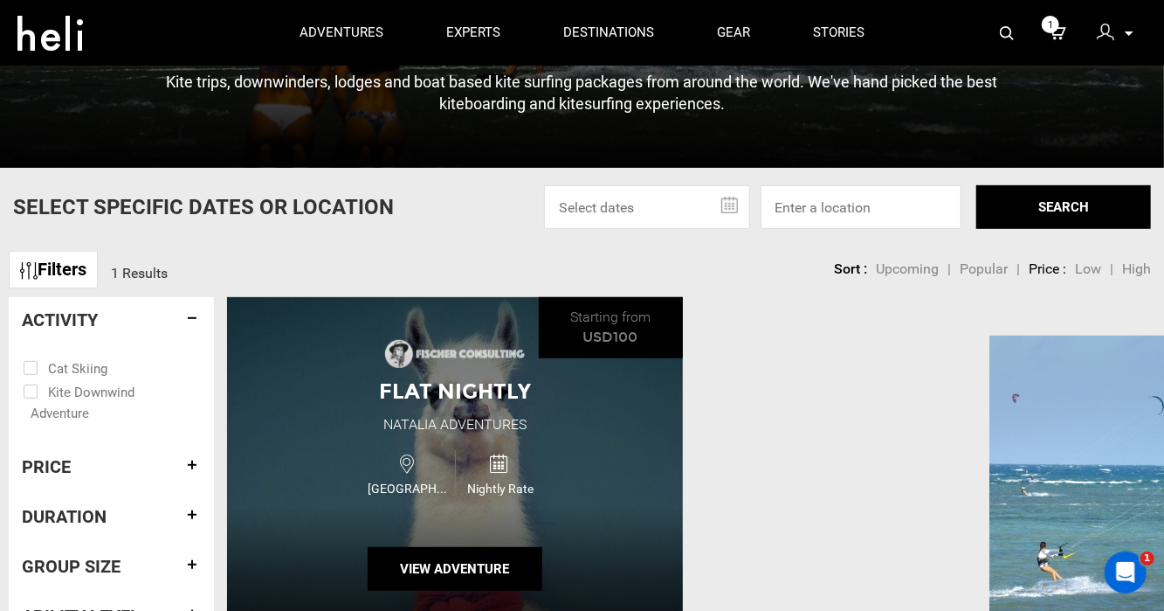
scroll to position [349, 0]
